Goal: Task Accomplishment & Management: Use online tool/utility

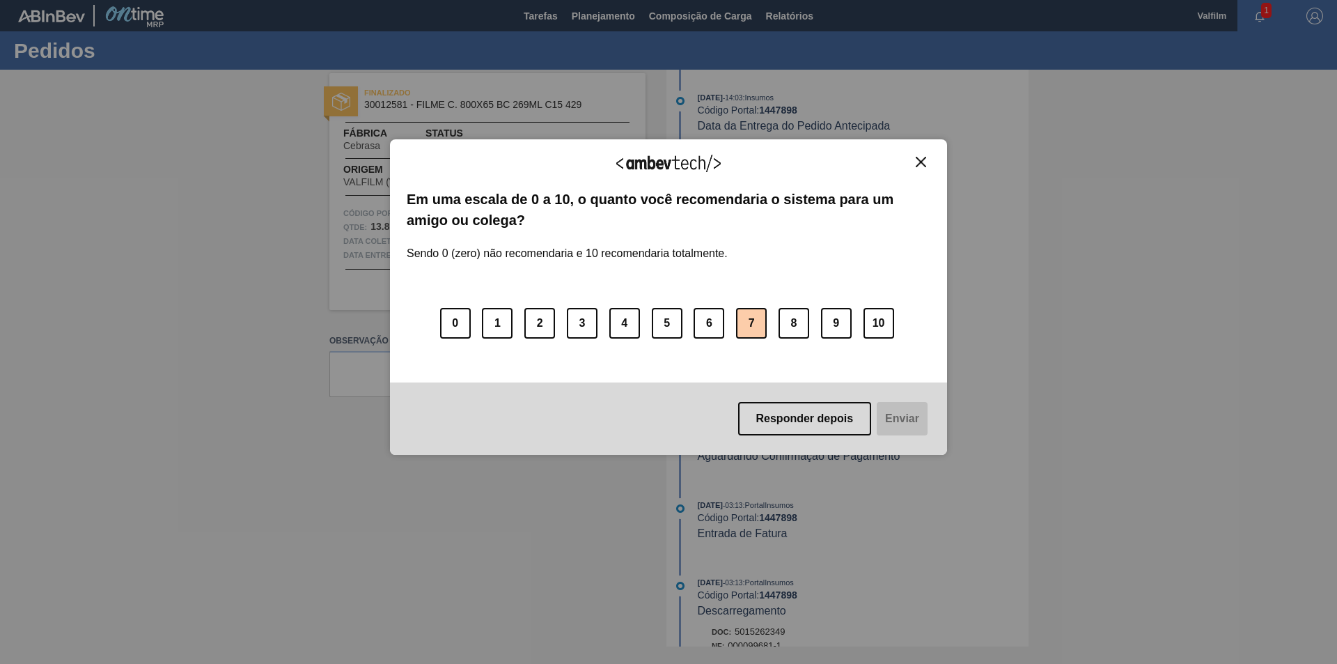
click at [764, 328] on button "7" at bounding box center [751, 323] width 31 height 31
click at [915, 427] on button "Enviar" at bounding box center [901, 418] width 54 height 33
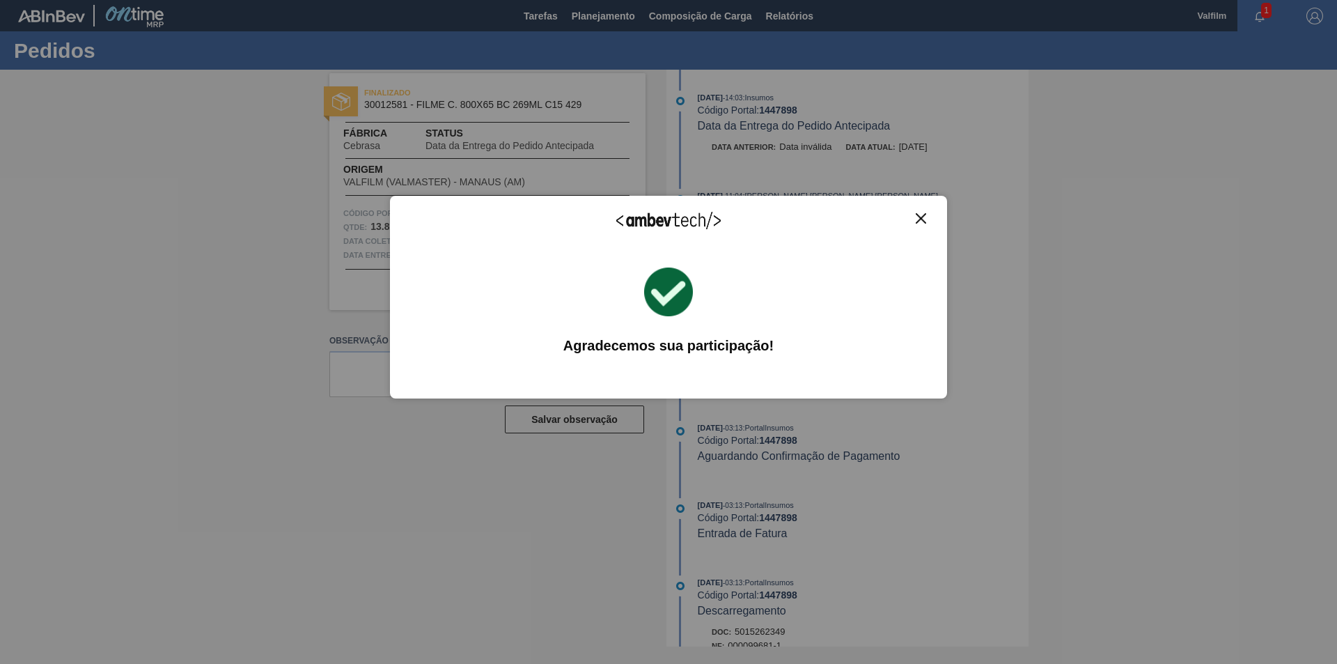
click at [926, 224] on button "Close" at bounding box center [921, 218] width 19 height 12
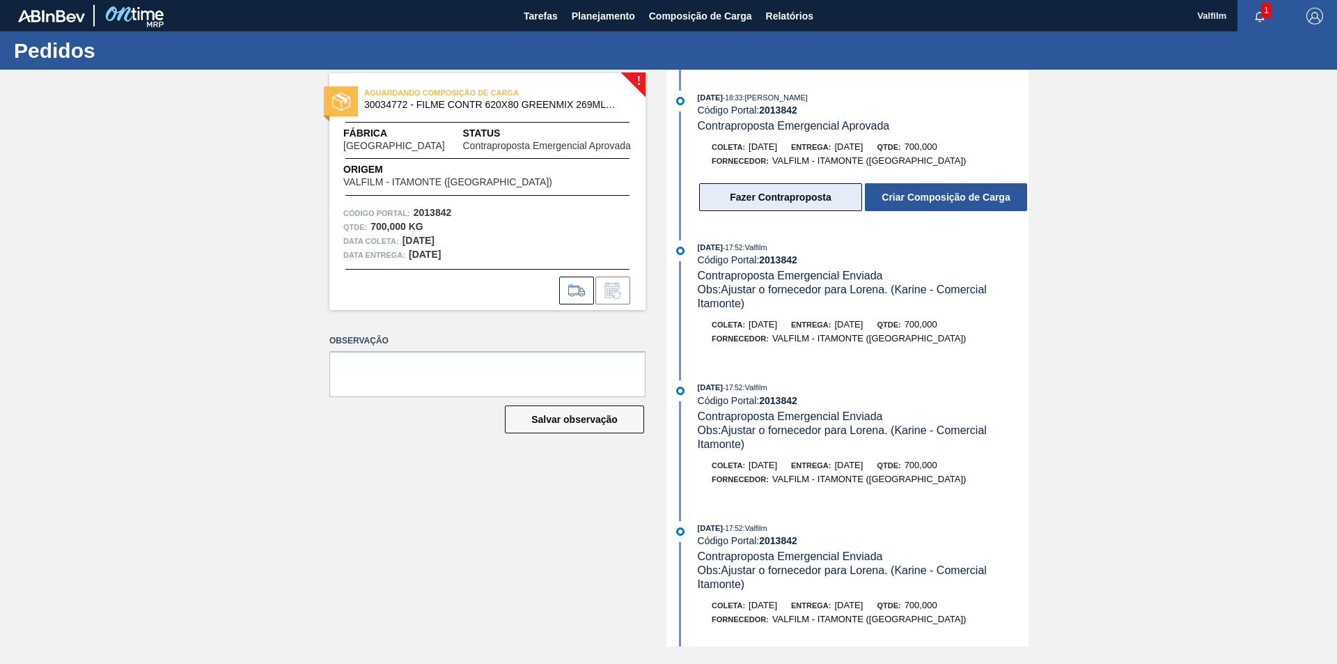
click at [806, 209] on button "Fazer Contraproposta" at bounding box center [780, 197] width 163 height 28
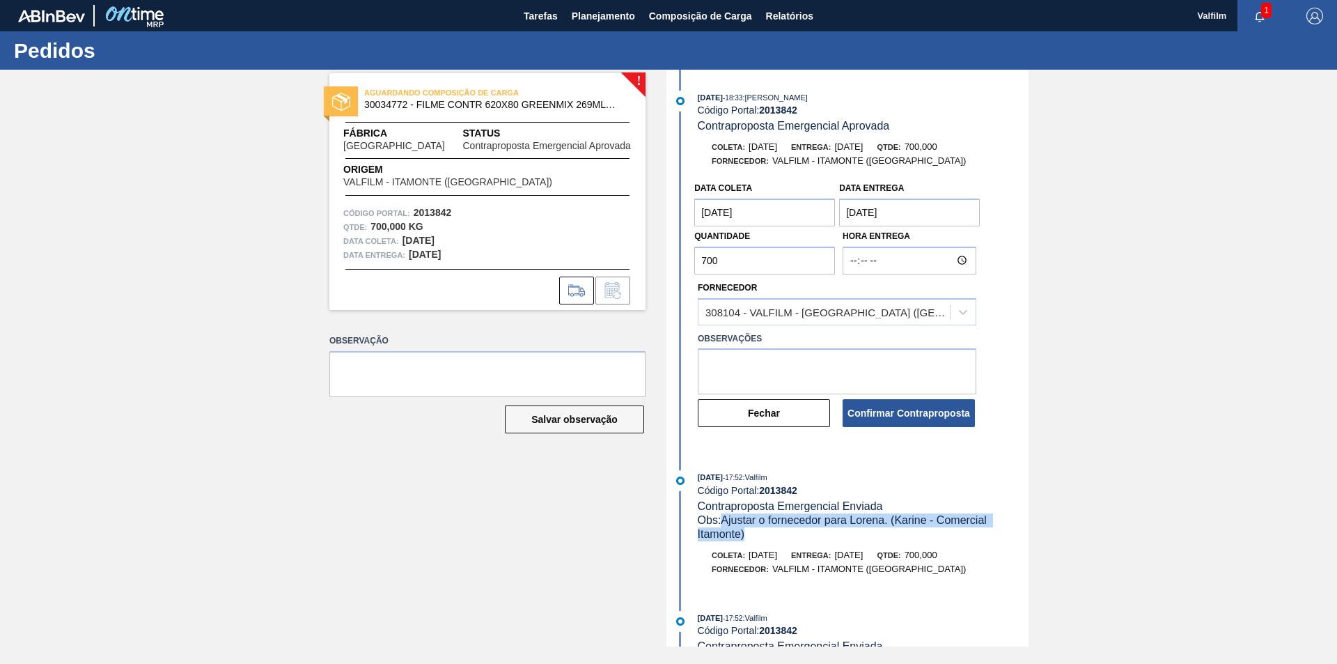
drag, startPoint x: 748, startPoint y: 532, endPoint x: 726, endPoint y: 521, distance: 24.9
click at [726, 521] on div "Obs: Ajustar o fornecedor para Lorena. (Karine - Comercial Itamonte)" at bounding box center [863, 527] width 331 height 28
copy span "Ajustar o fornecedor para Lorena. (Karine - Comercial Itamonte)"
click at [753, 364] on textarea at bounding box center [837, 371] width 279 height 46
paste textarea "Ajustar o fornecedor para Lorena. (Karine - Comercial Itamonte)"
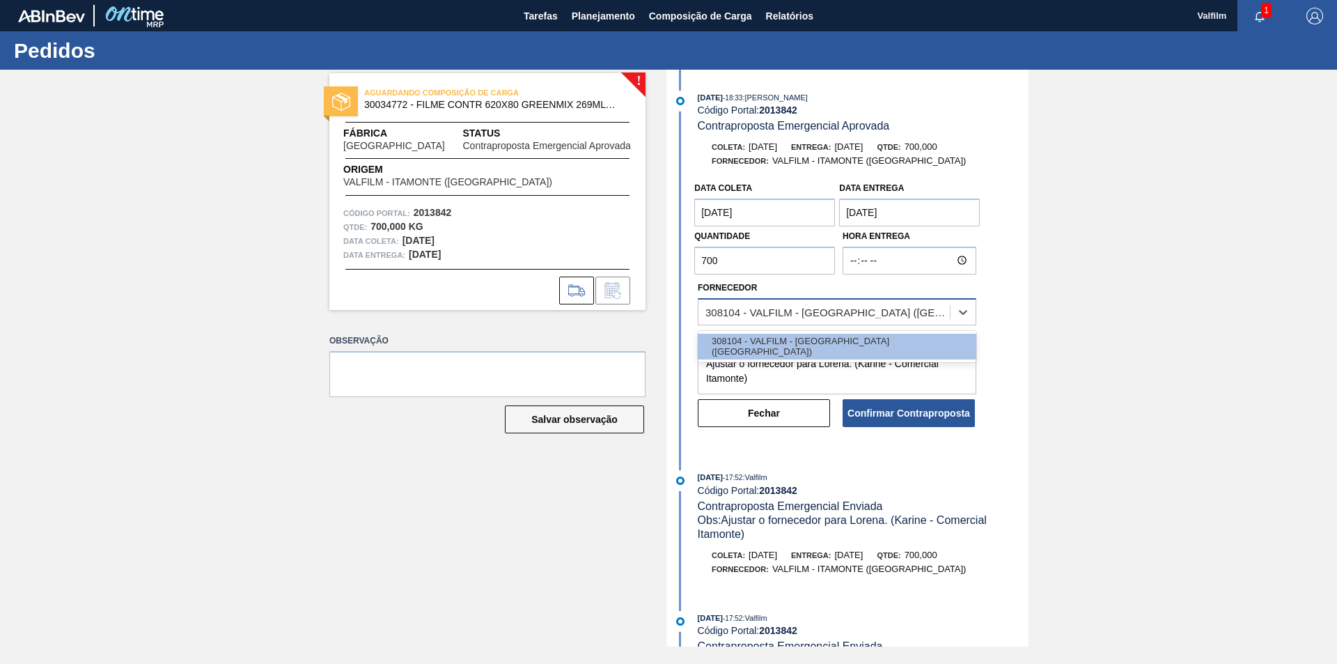
click at [867, 306] on div "308104 - VALFILM - ITAMONTE (MG)" at bounding box center [828, 312] width 246 height 12
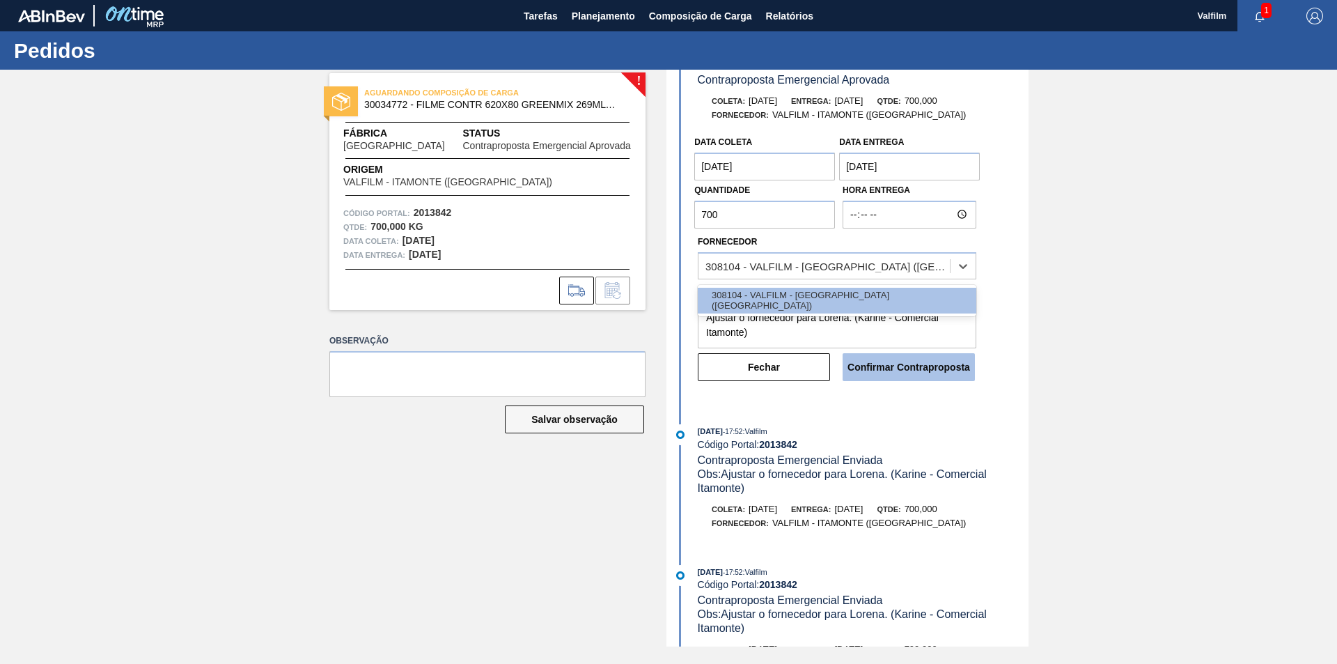
scroll to position [70, 0]
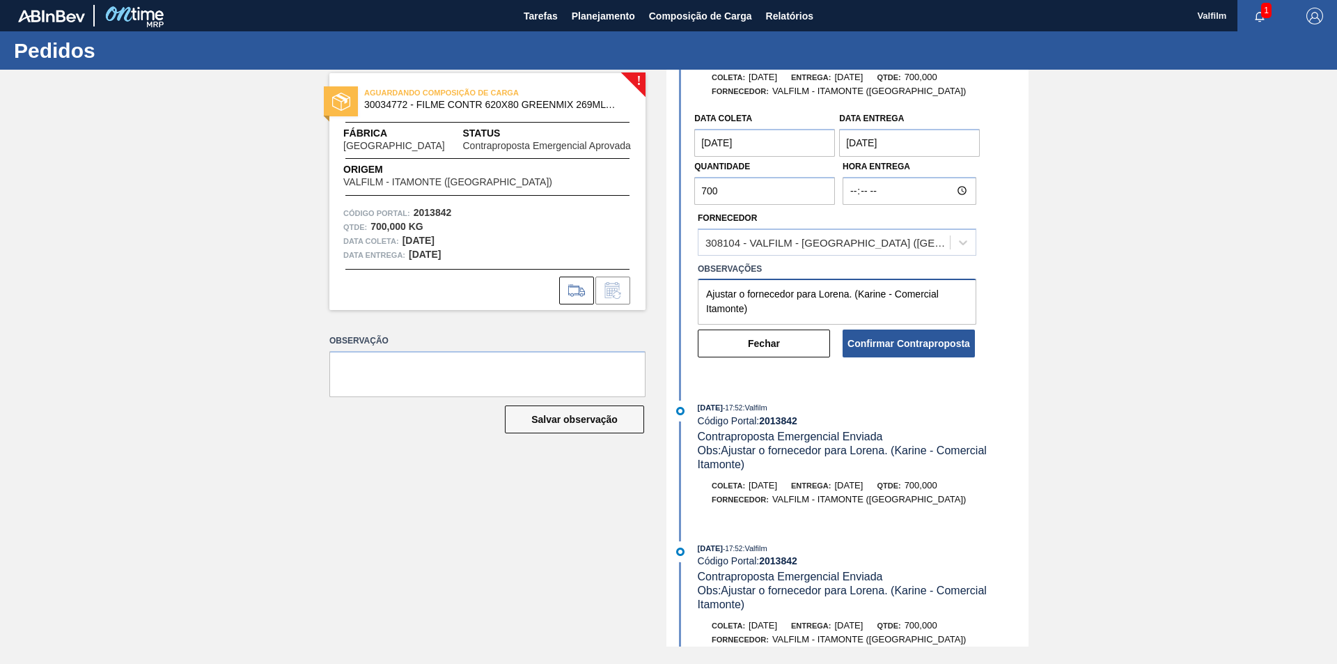
click at [820, 309] on textarea "Ajustar o fornecedor para Lorena. (Karine - Comercial Itamonte)" at bounding box center [837, 302] width 279 height 46
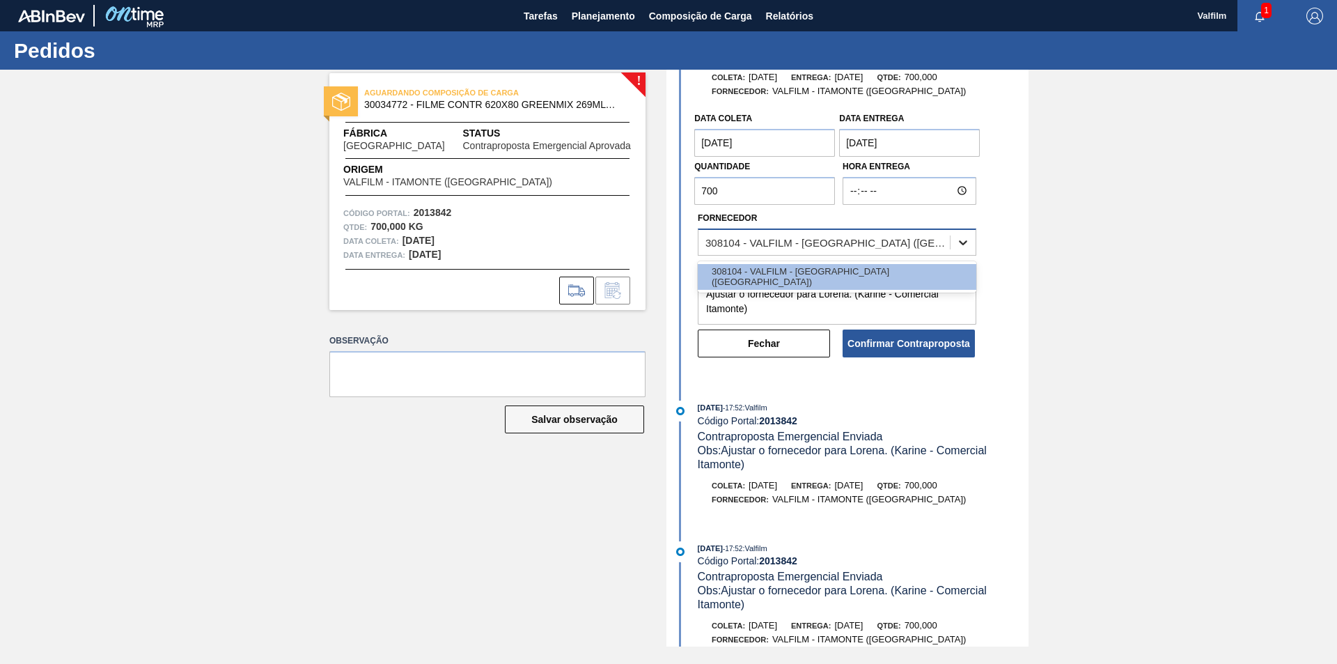
click at [954, 239] on div at bounding box center [963, 242] width 25 height 25
click at [834, 319] on textarea "Ajustar o fornecedor para Lorena. (Karine - Comercial Itamonte)" at bounding box center [837, 302] width 279 height 46
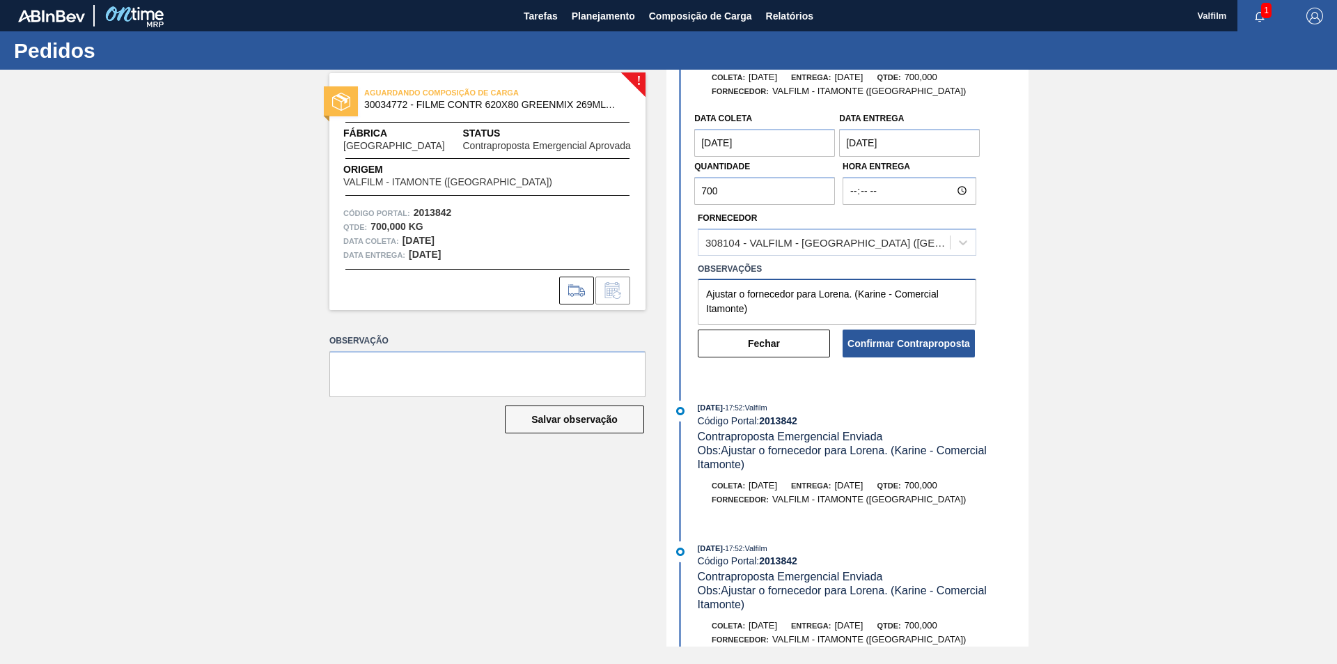
click at [850, 295] on textarea "Ajustar o fornecedor para Lorena. (Karine - Comercial Itamonte)" at bounding box center [837, 302] width 279 height 46
paste textarea "304725"
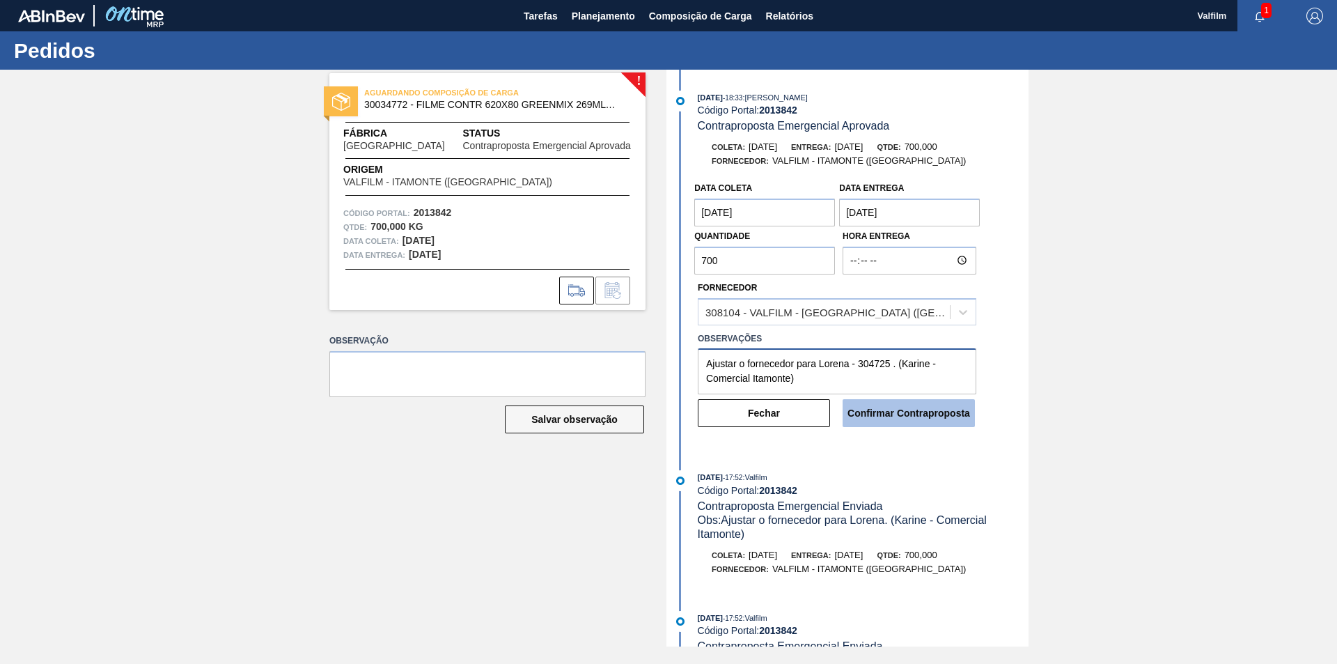
type textarea "Ajustar o fornecedor para Lorena - 304725 . (Karine - Comercial Itamonte)"
click at [906, 417] on button "Confirmar Contraproposta" at bounding box center [909, 413] width 132 height 28
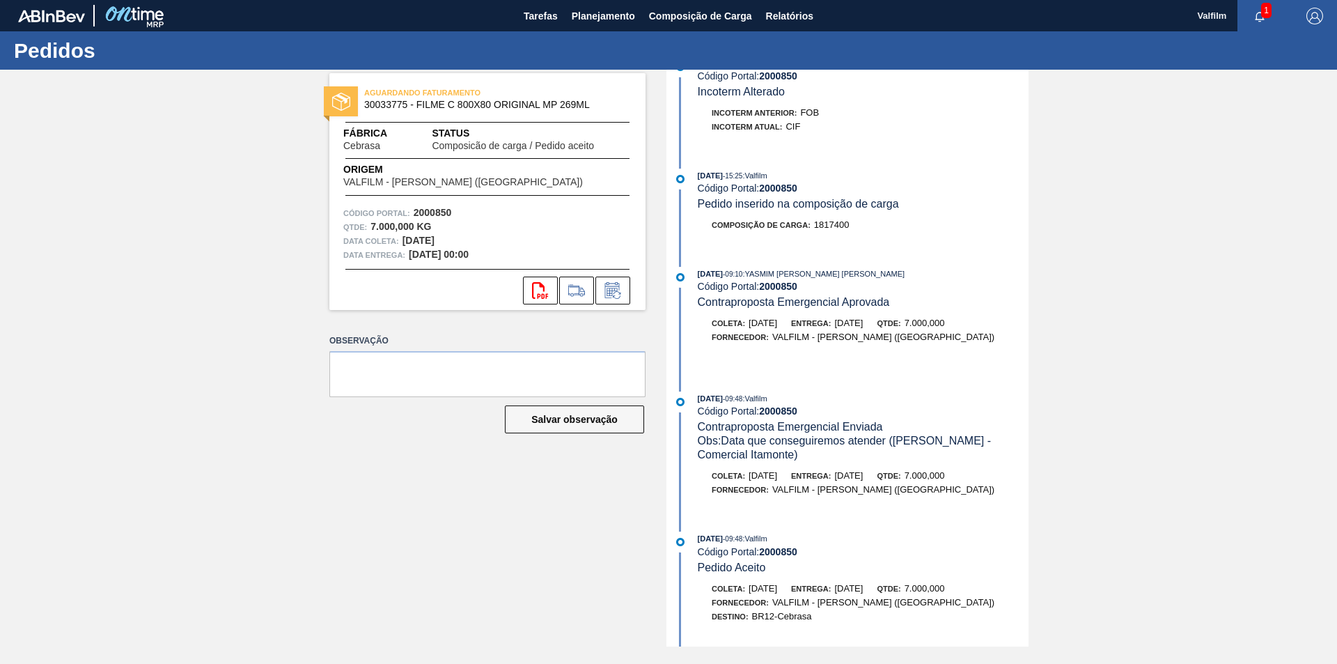
scroll to position [341, 0]
click at [613, 290] on icon at bounding box center [613, 290] width 22 height 17
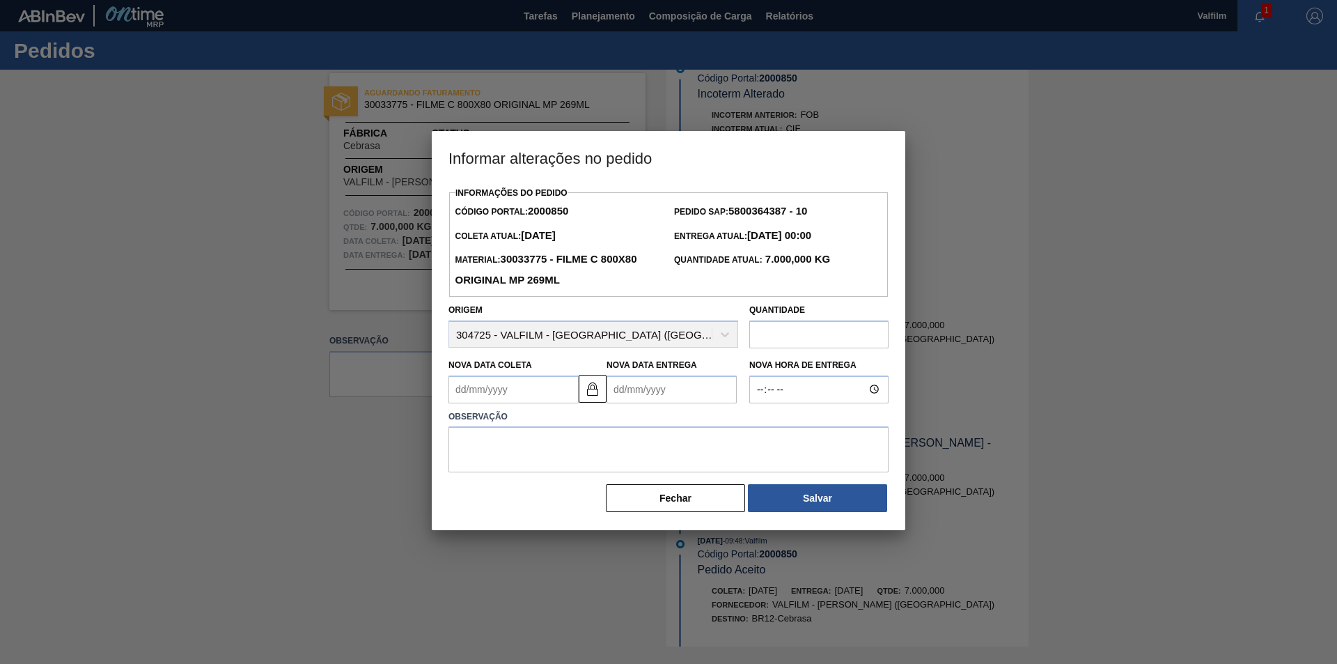
click at [730, 339] on div "Origem 304725 - VALFILM - LORENA (SP)" at bounding box center [593, 323] width 290 height 47
click at [652, 336] on div "Origem 304725 - VALFILM - LORENA (SP)" at bounding box center [593, 323] width 290 height 47
drag, startPoint x: 489, startPoint y: 337, endPoint x: 458, endPoint y: 339, distance: 30.7
click at [458, 339] on div "Origem 304725 - VALFILM - LORENA (SP)" at bounding box center [593, 323] width 290 height 47
copy div "304725"
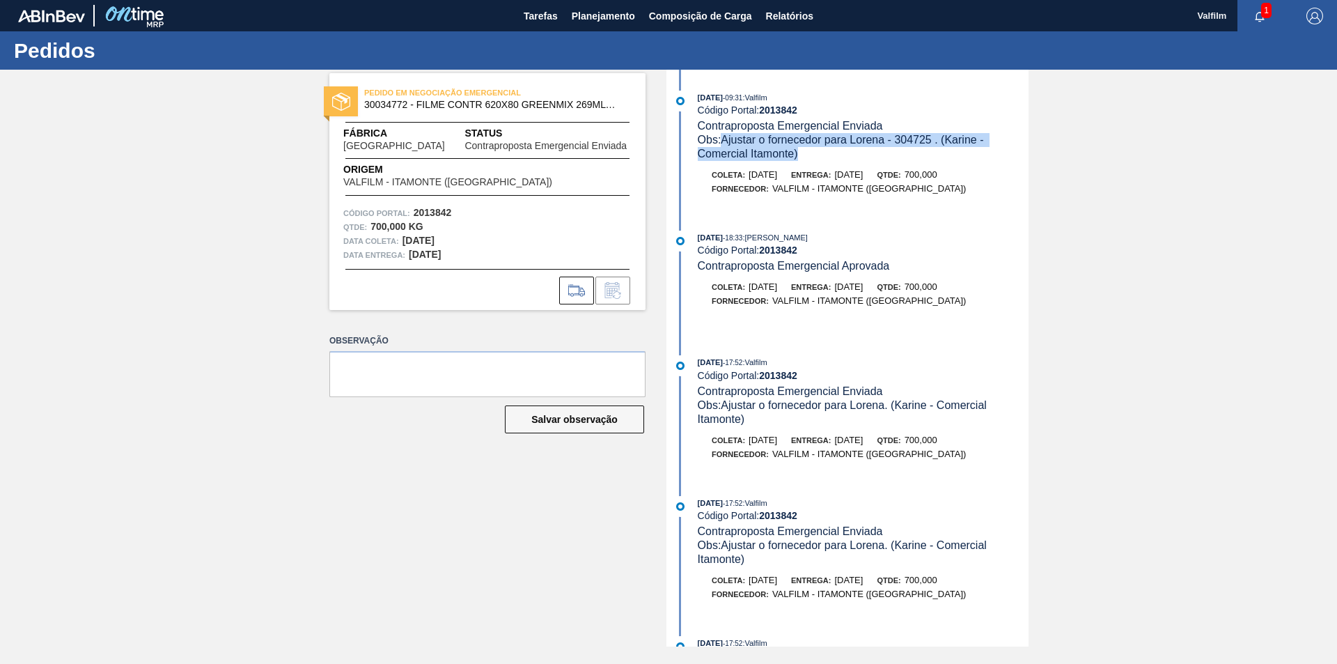
drag, startPoint x: 806, startPoint y: 155, endPoint x: 724, endPoint y: 143, distance: 83.7
click at [724, 143] on div "Obs: Ajustar o fornecedor para Lorena - 304725 . (Karine - Comercial Itamonte)" at bounding box center [863, 147] width 331 height 28
copy span "Ajustar o fornecedor para Lorena - 304725 . (Karine - Comercial Itamonte)"
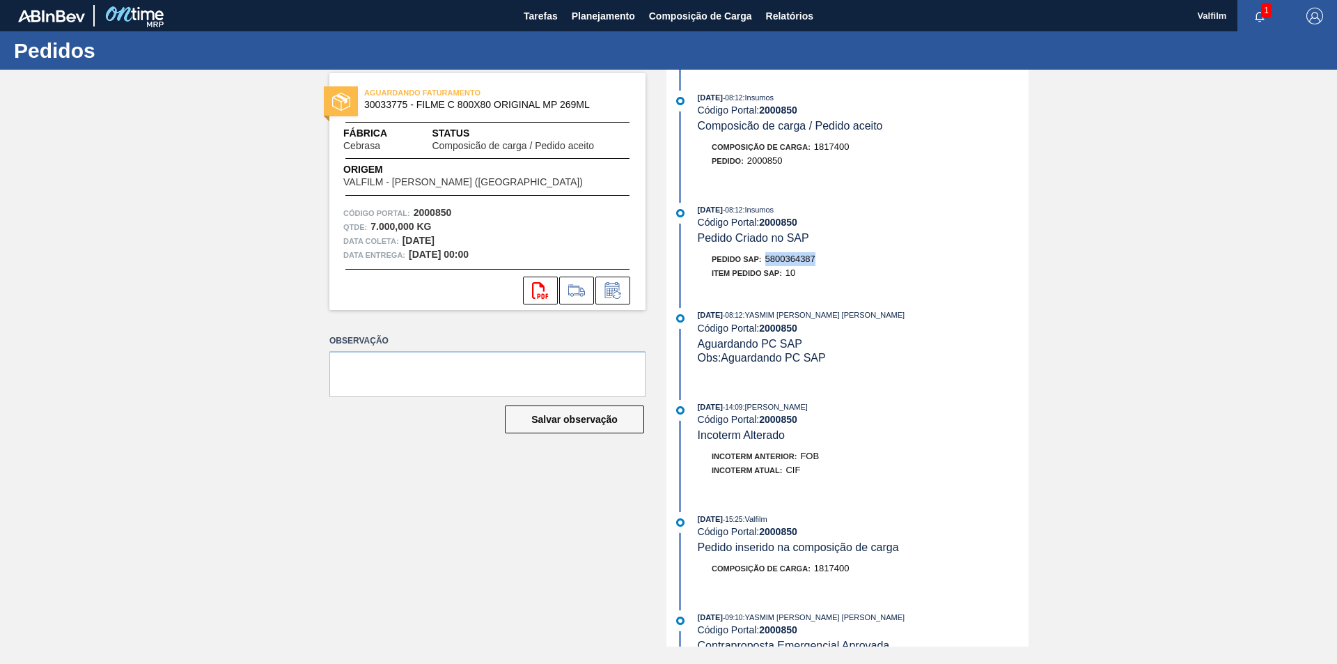
drag, startPoint x: 820, startPoint y: 263, endPoint x: 769, endPoint y: 260, distance: 51.0
click at [769, 260] on div "Pedido SAP: 5800364387" at bounding box center [863, 259] width 331 height 14
copy span "5800364387"
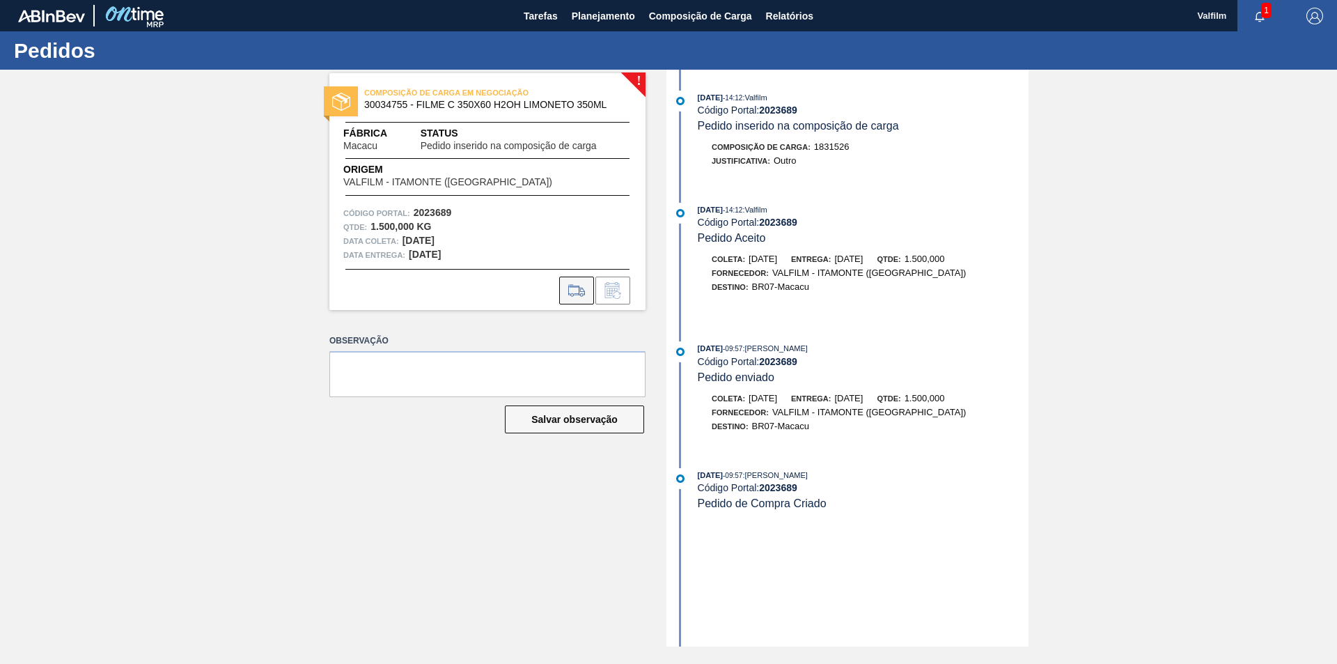
click at [583, 292] on icon at bounding box center [576, 290] width 22 height 17
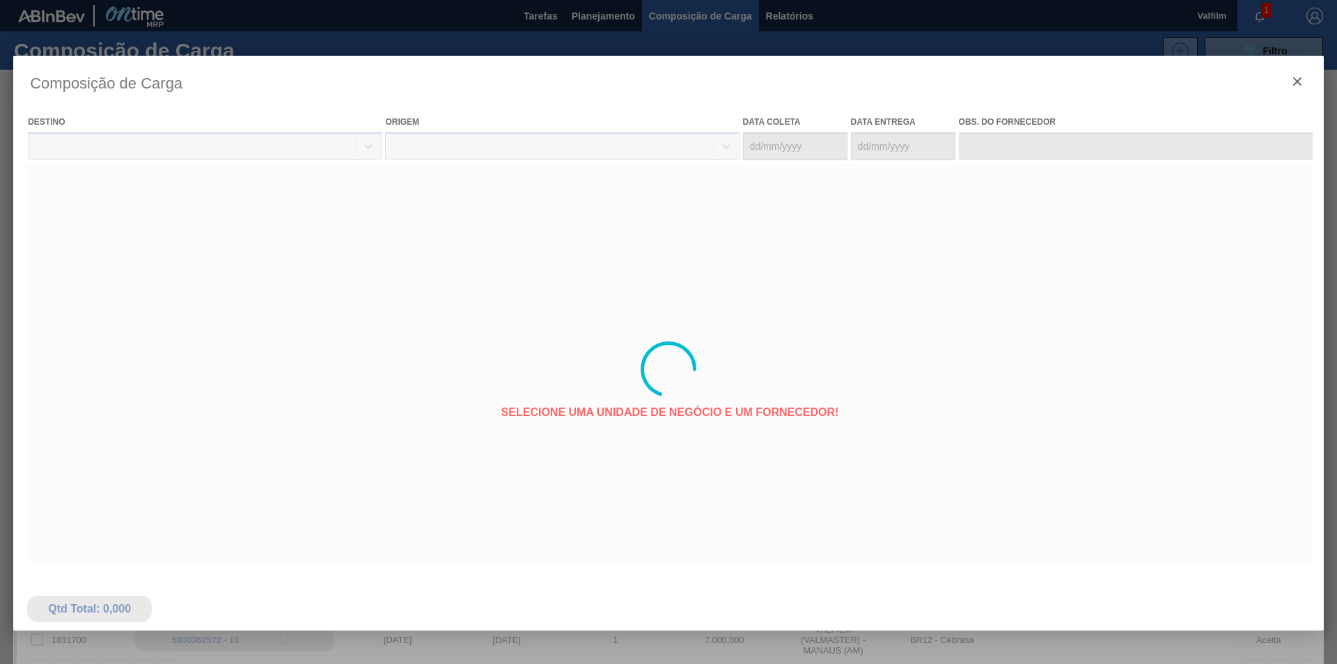
type coleta "18/10/2025"
type entrega "20/10/2025"
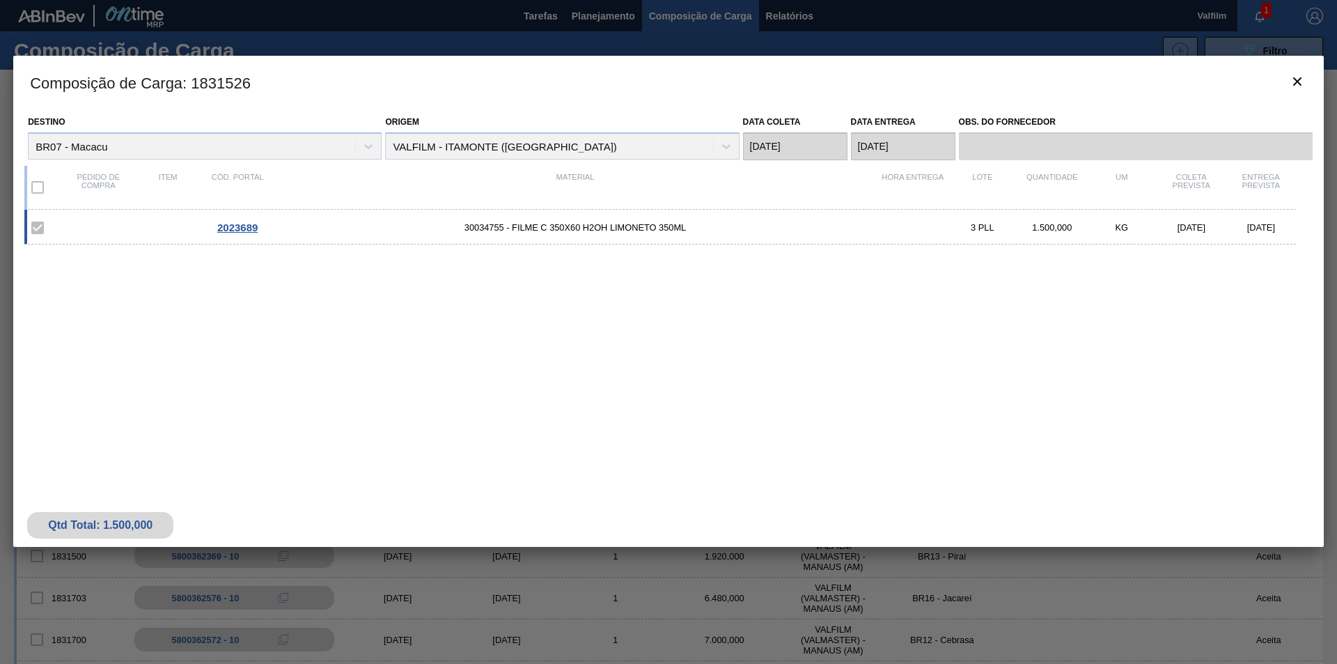
click at [1281, 76] on clb-button-icon at bounding box center [1297, 81] width 33 height 33
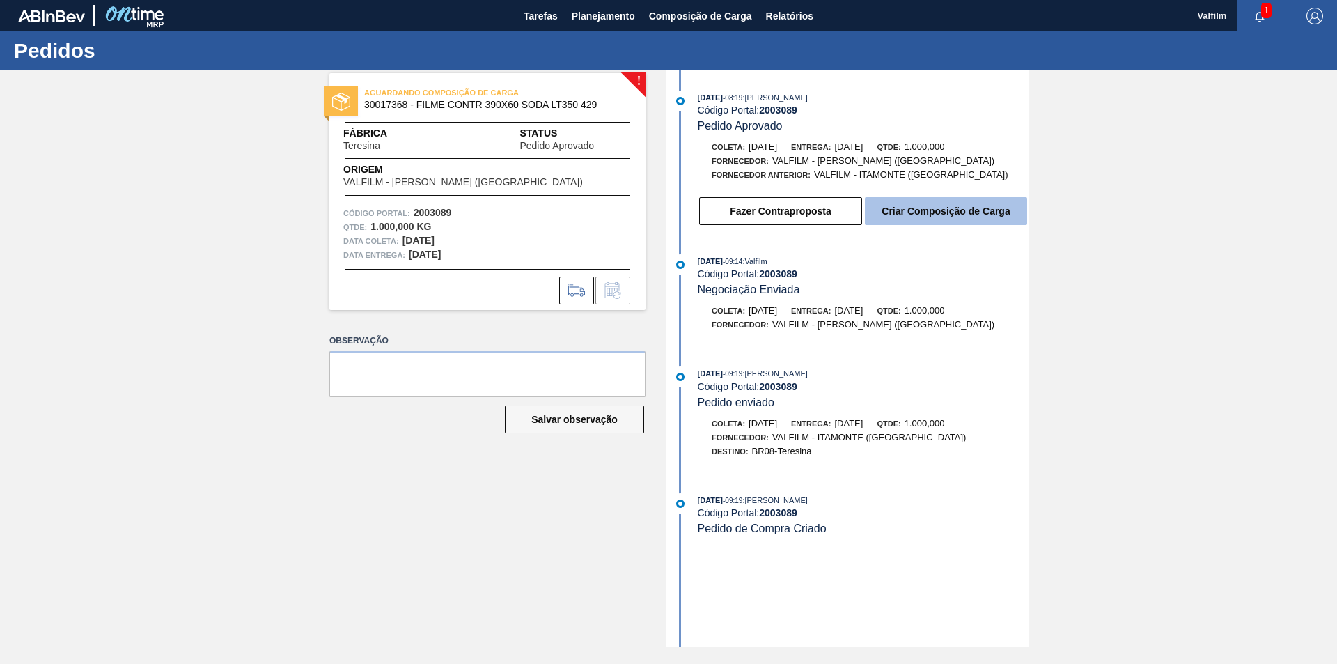
click at [972, 203] on button "Criar Composição de Carga" at bounding box center [946, 211] width 162 height 28
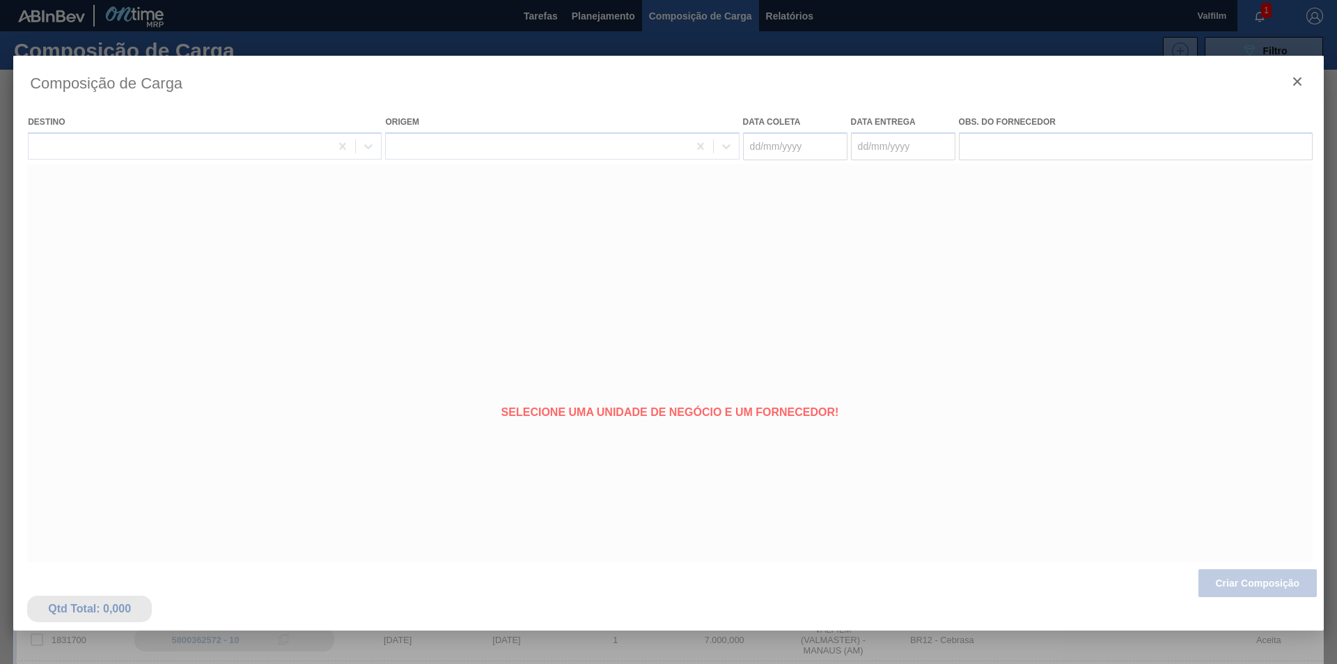
type coleta "[DATE]"
type entrega "[DATE]"
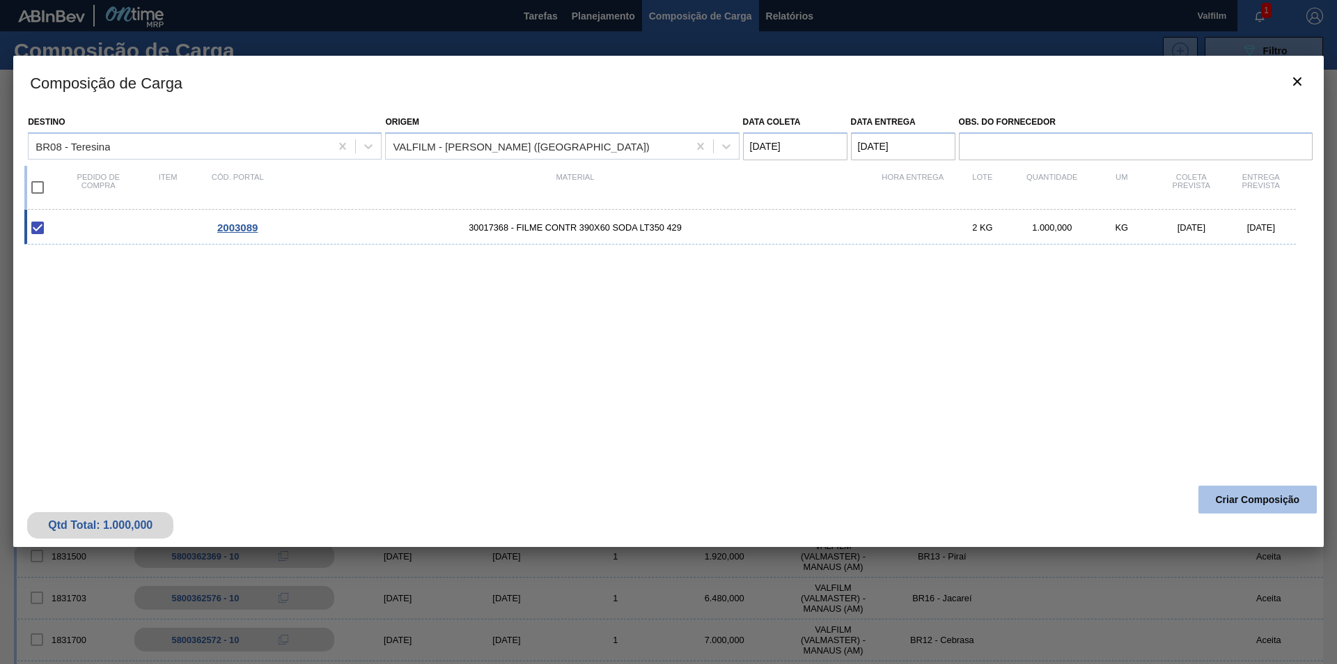
click at [1260, 503] on button "Criar Composição" at bounding box center [1257, 499] width 118 height 28
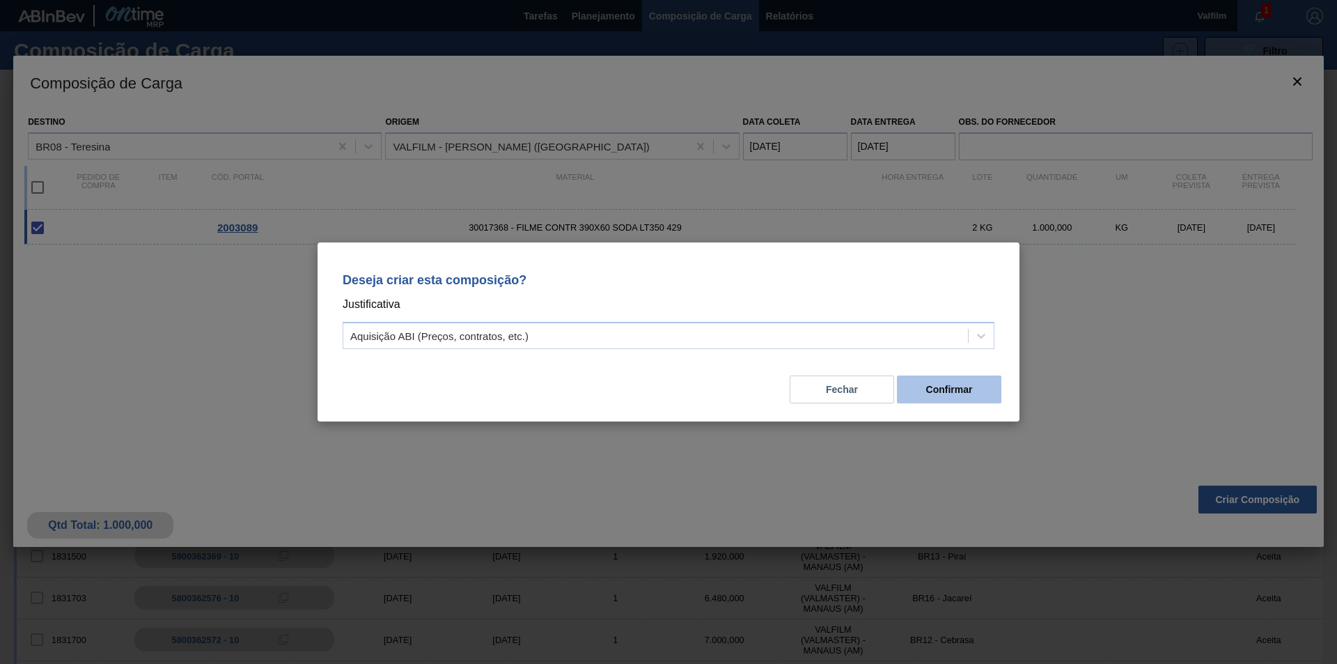
click at [945, 400] on button "Confirmar" at bounding box center [949, 389] width 104 height 28
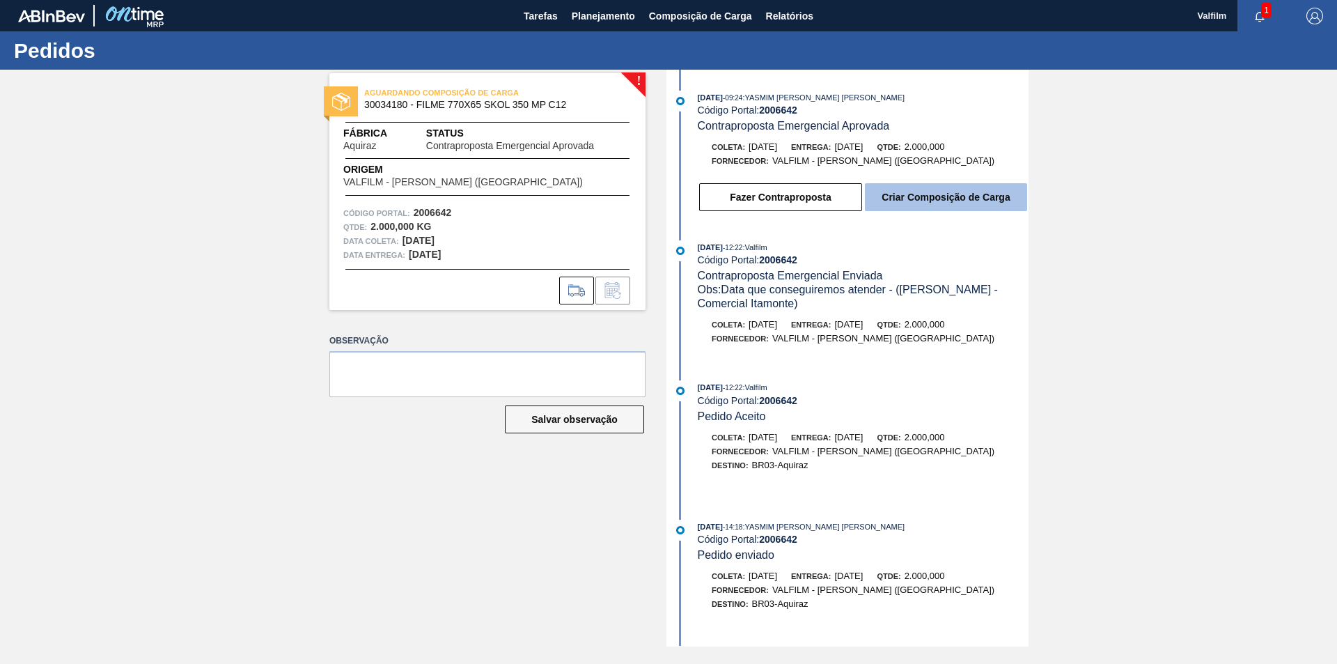
click at [927, 193] on button "Criar Composição de Carga" at bounding box center [946, 197] width 162 height 28
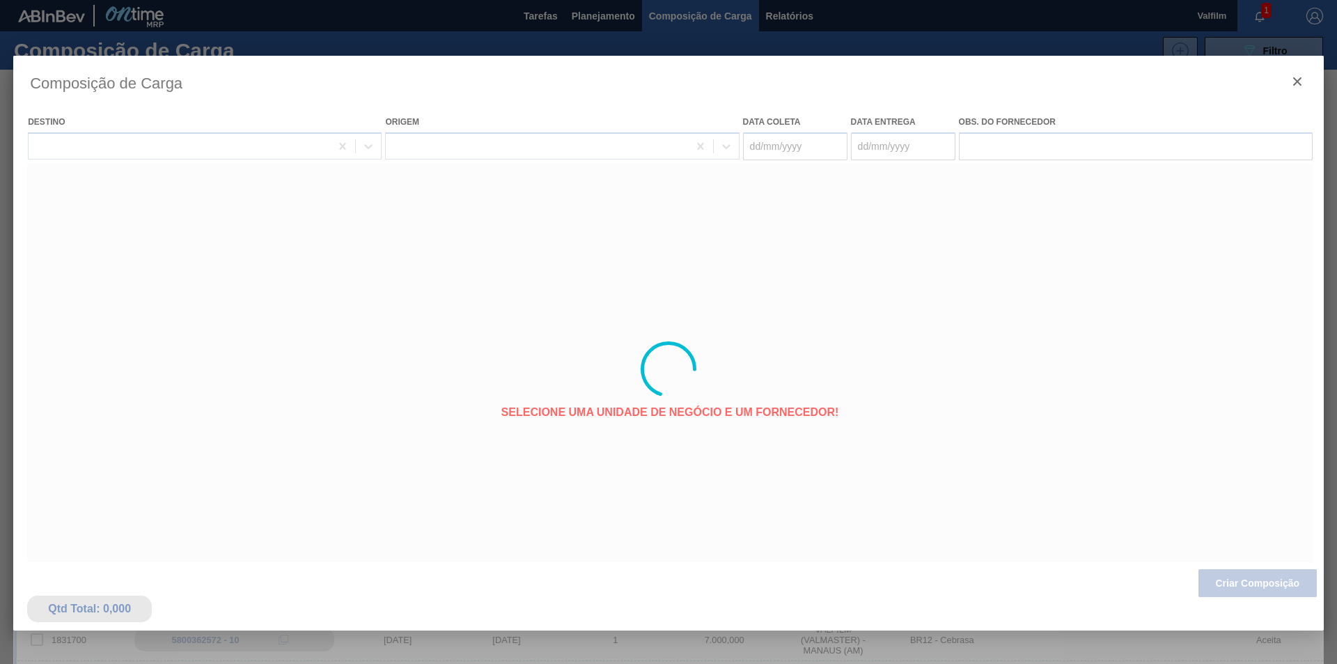
type coleta "[DATE]"
type entrega "[DATE]"
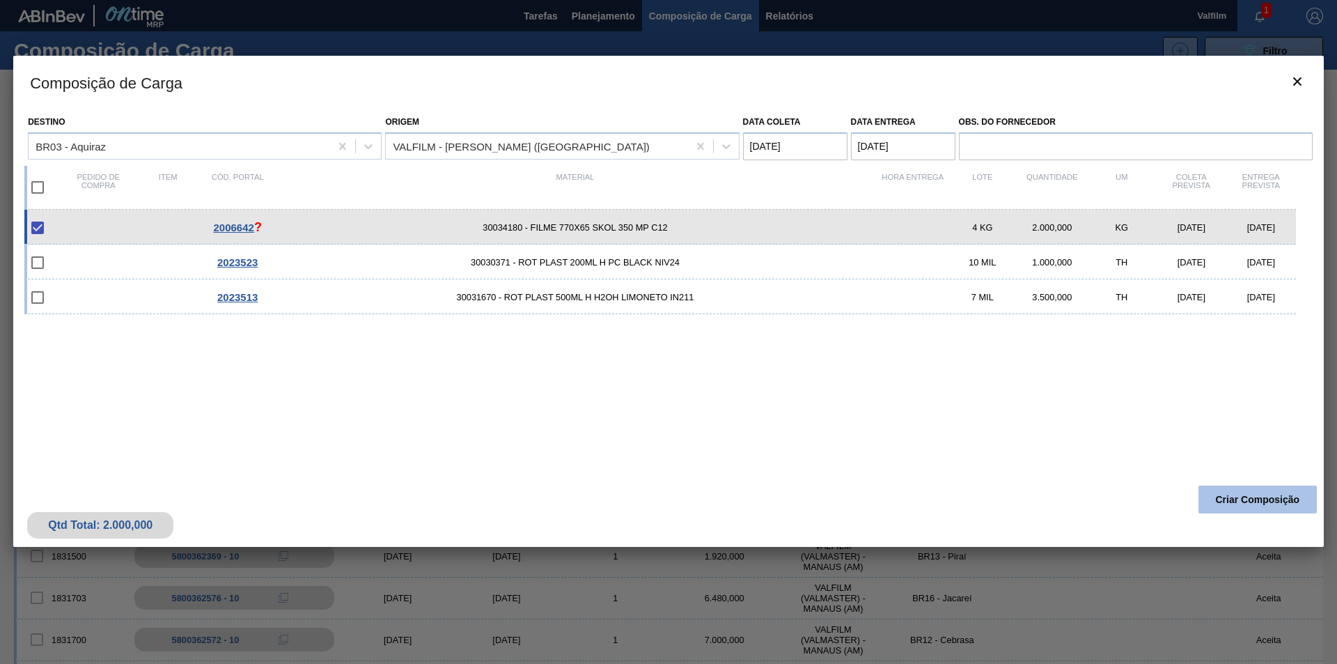
click at [1252, 508] on button "Criar Composição" at bounding box center [1257, 499] width 118 height 28
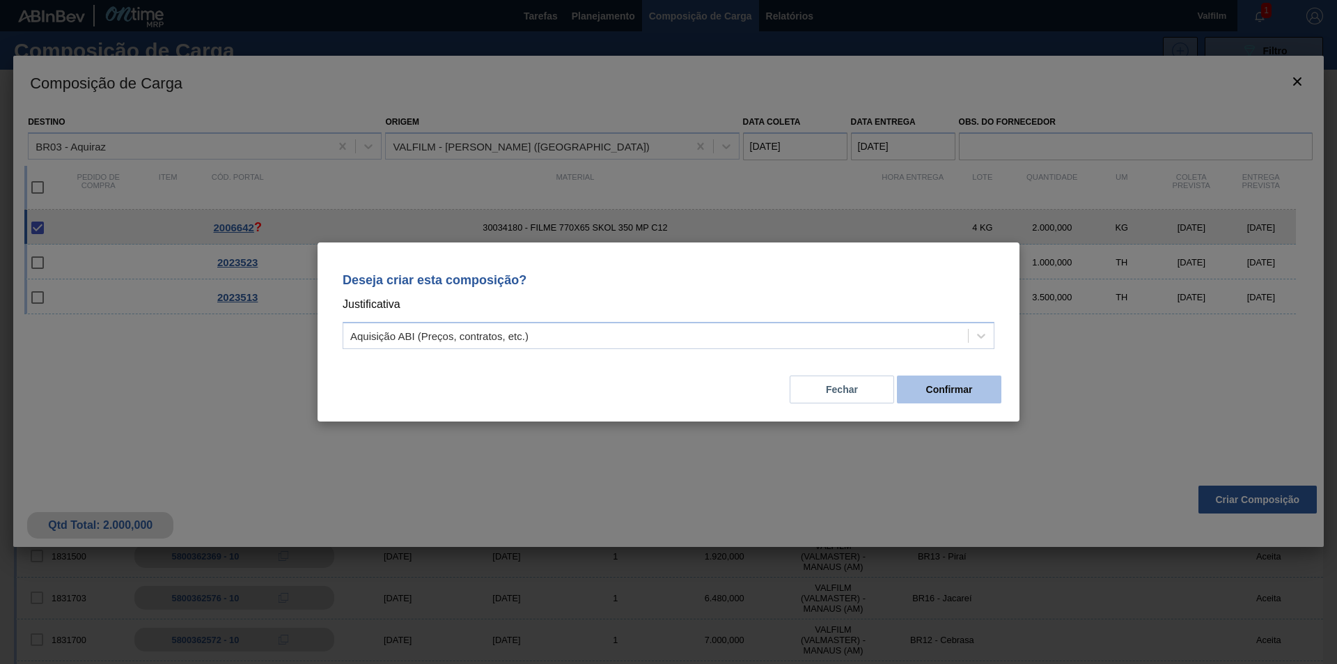
click at [937, 384] on button "Confirmar" at bounding box center [949, 389] width 104 height 28
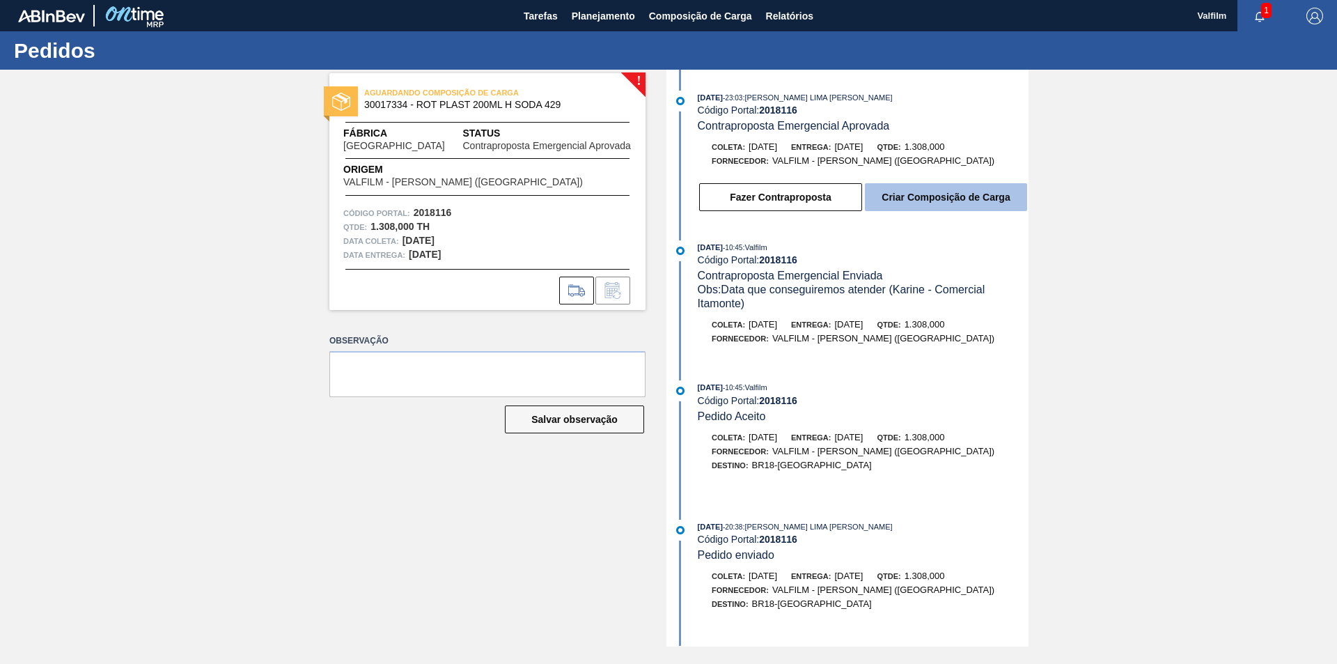
click at [941, 201] on button "Criar Composição de Carga" at bounding box center [946, 197] width 162 height 28
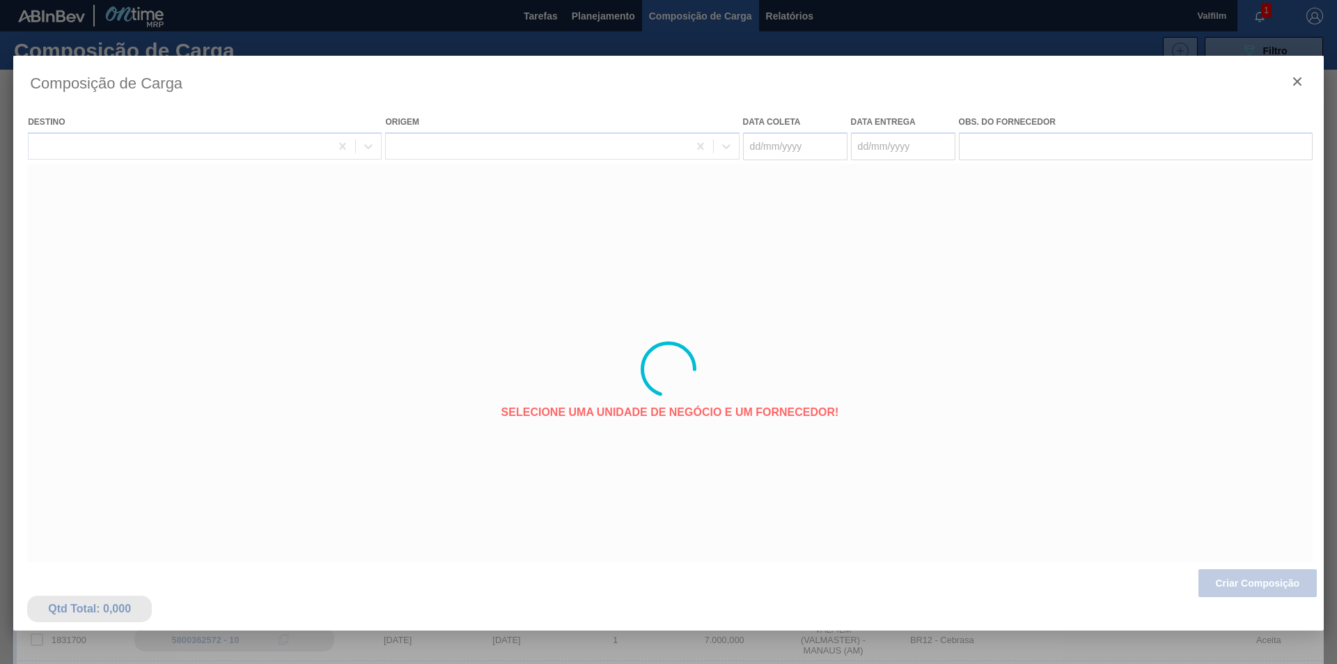
type coleta "[DATE]"
type entrega "[DATE]"
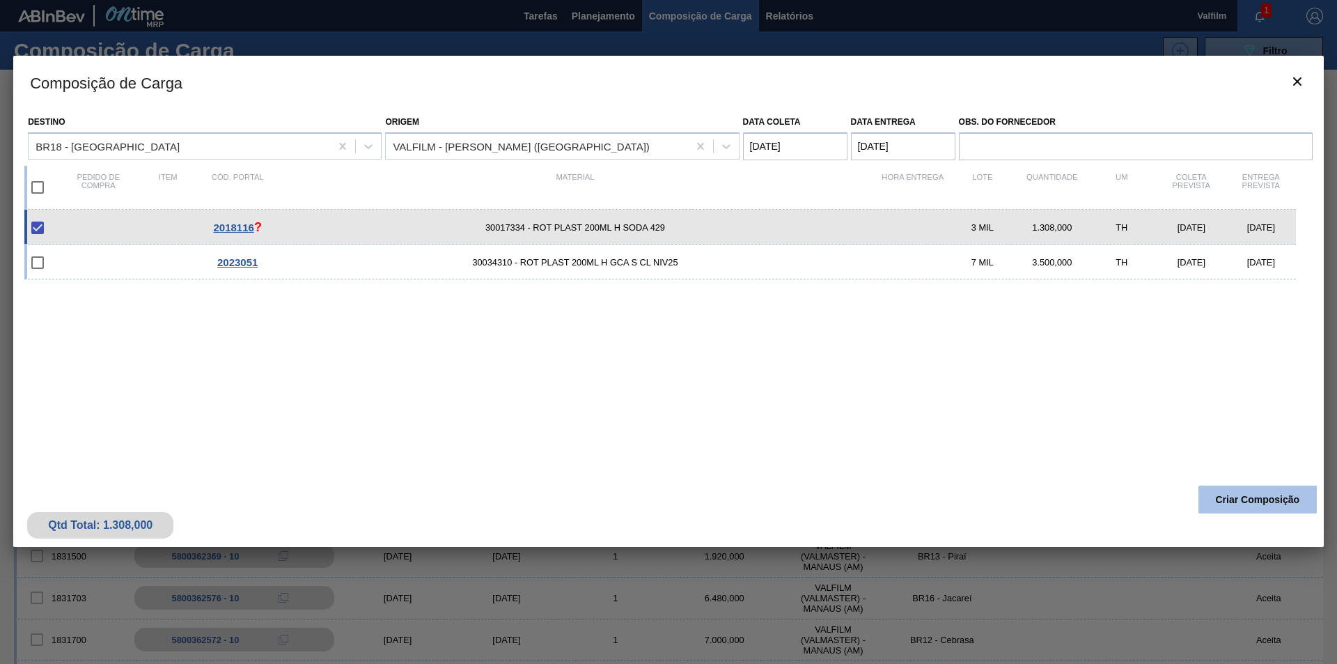
click at [1237, 506] on button "Criar Composição" at bounding box center [1257, 499] width 118 height 28
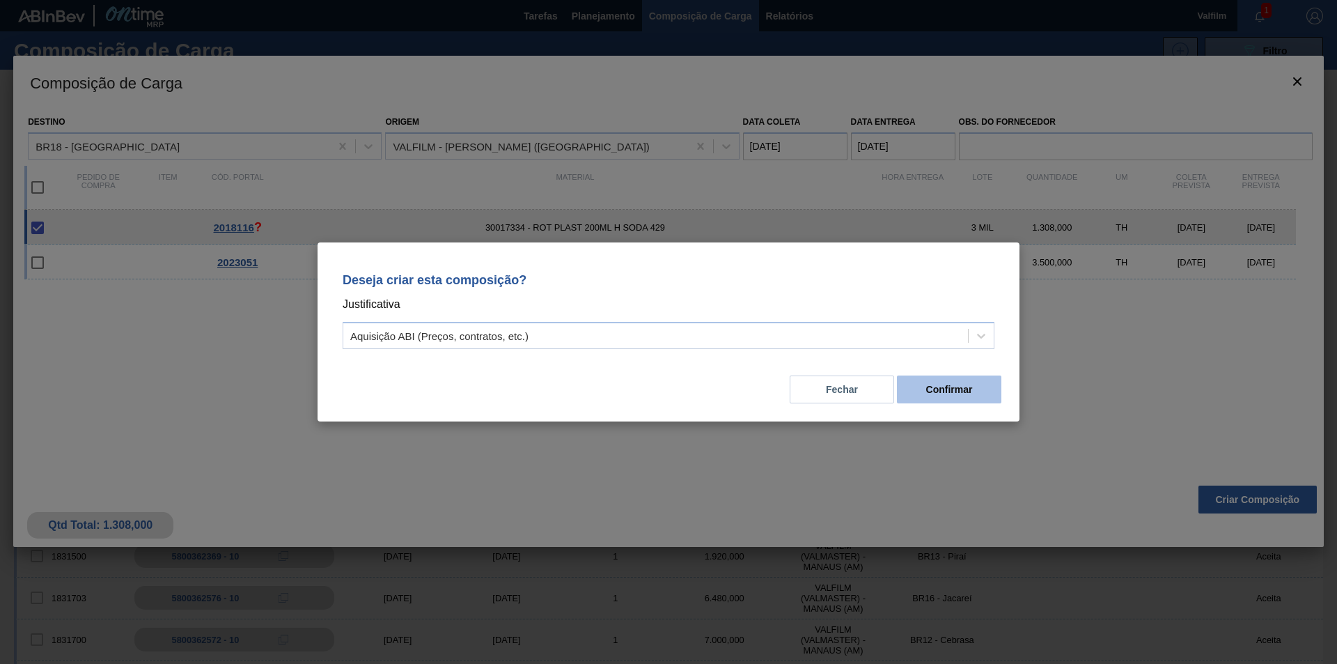
click at [954, 389] on button "Confirmar" at bounding box center [949, 389] width 104 height 28
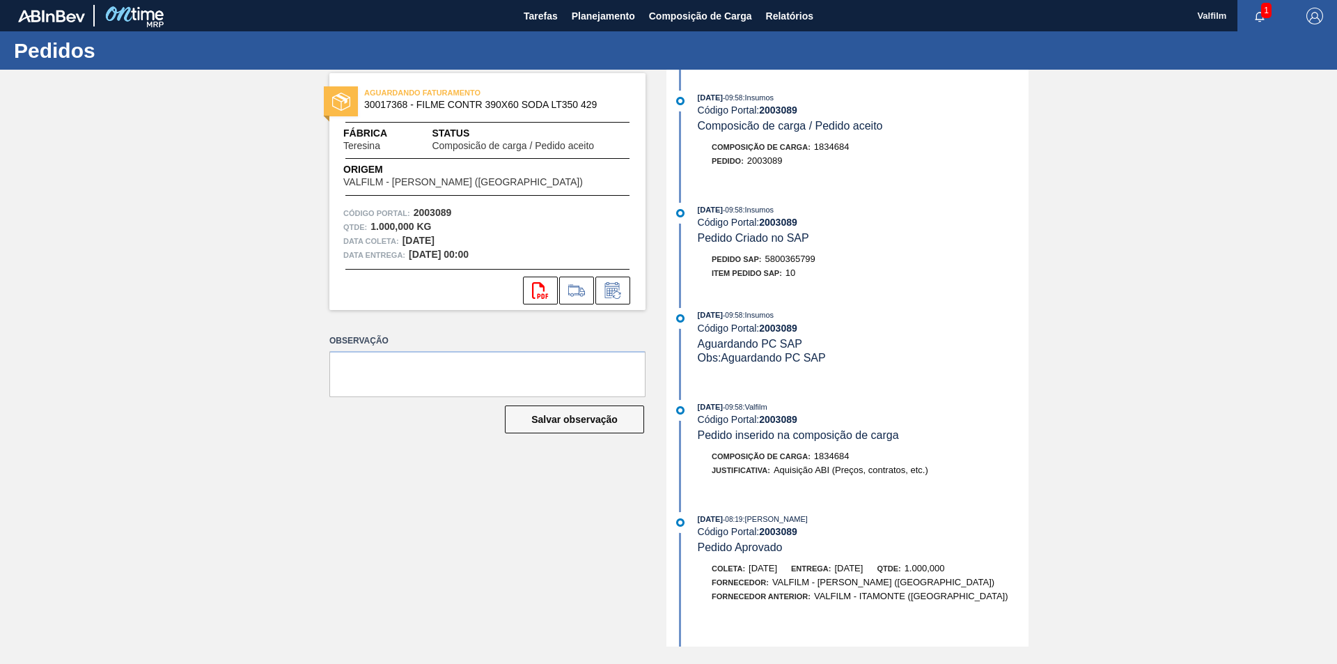
click at [806, 262] on span "5800365799" at bounding box center [790, 258] width 50 height 10
copy span "5800365799"
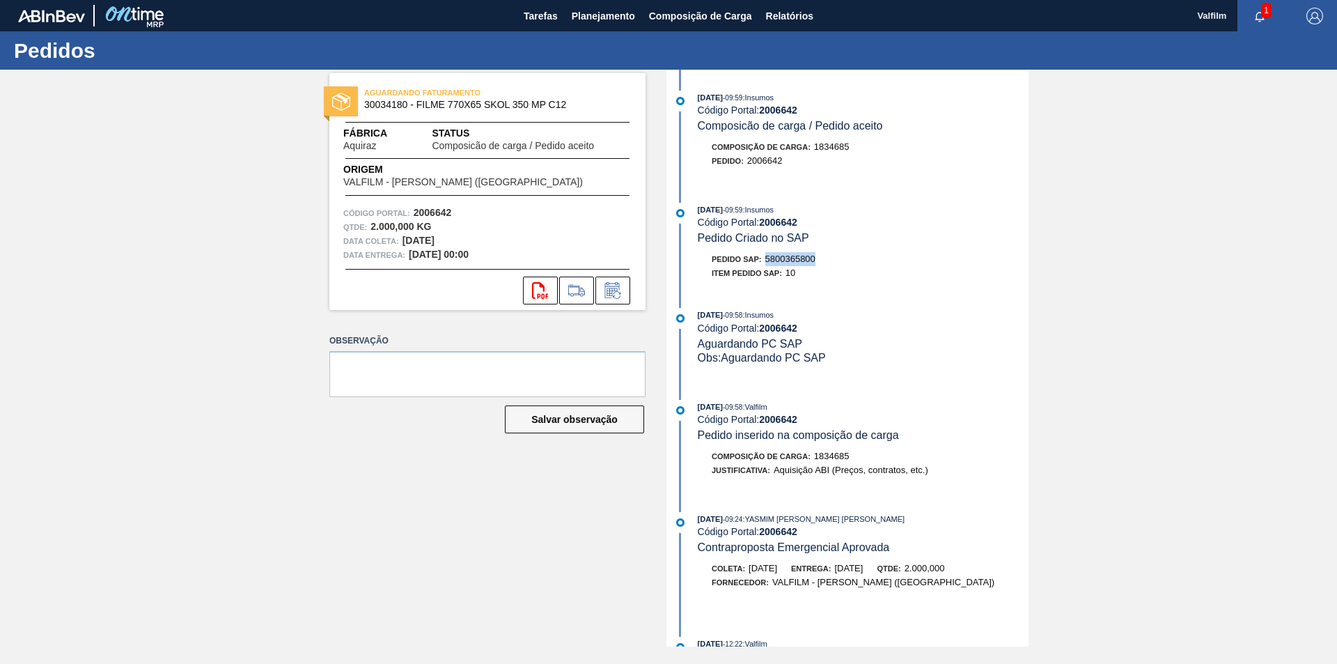
drag, startPoint x: 821, startPoint y: 260, endPoint x: 767, endPoint y: 256, distance: 53.7
click at [767, 256] on div "Pedido SAP: 5800365800" at bounding box center [863, 259] width 331 height 14
copy span "5800365800"
click at [800, 263] on span "5800365801" at bounding box center [790, 258] width 50 height 10
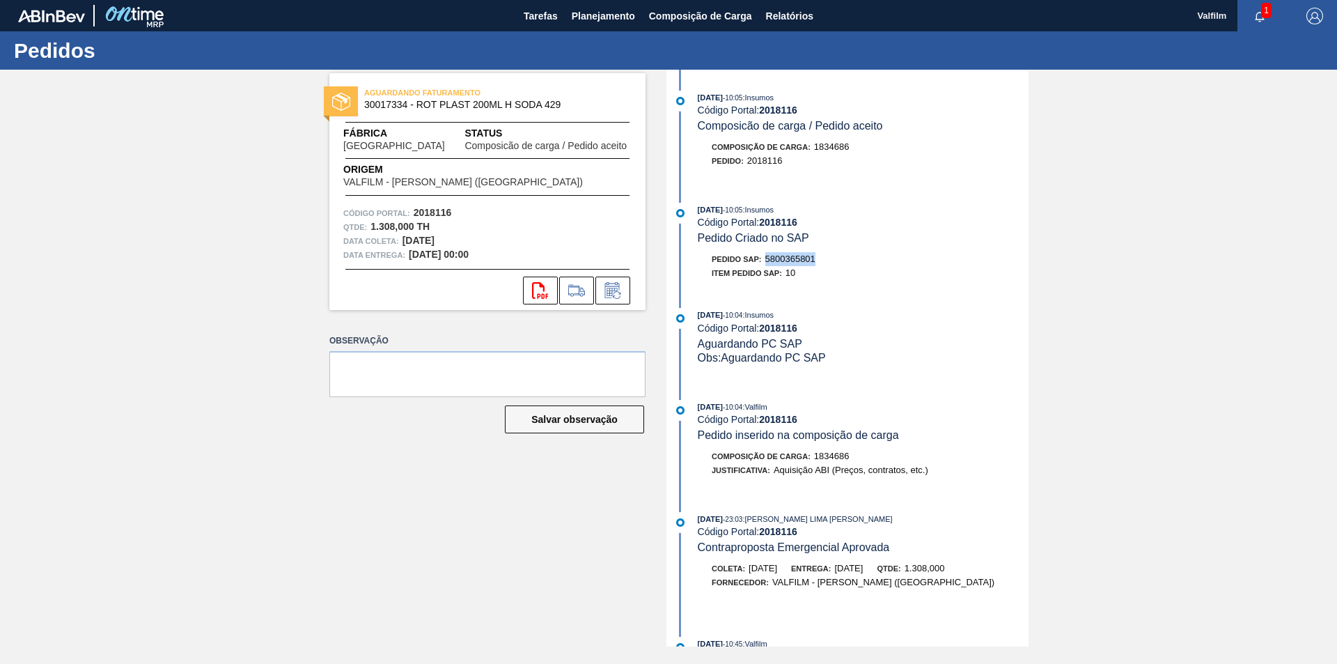
copy span "5800365801"
